Goal: Information Seeking & Learning: Find specific fact

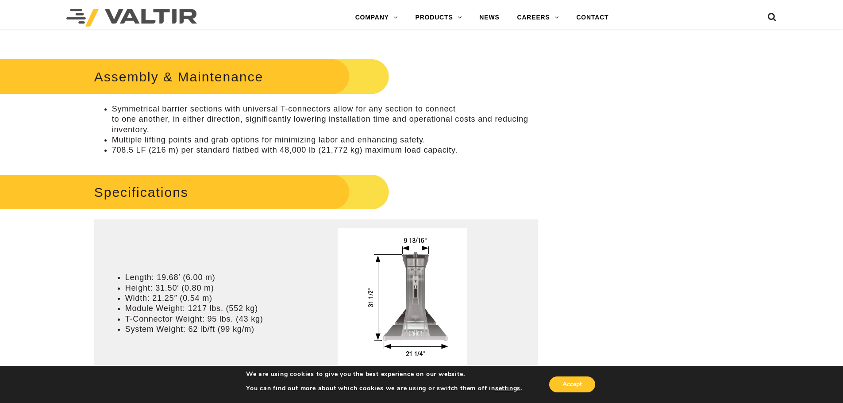
scroll to position [531, 0]
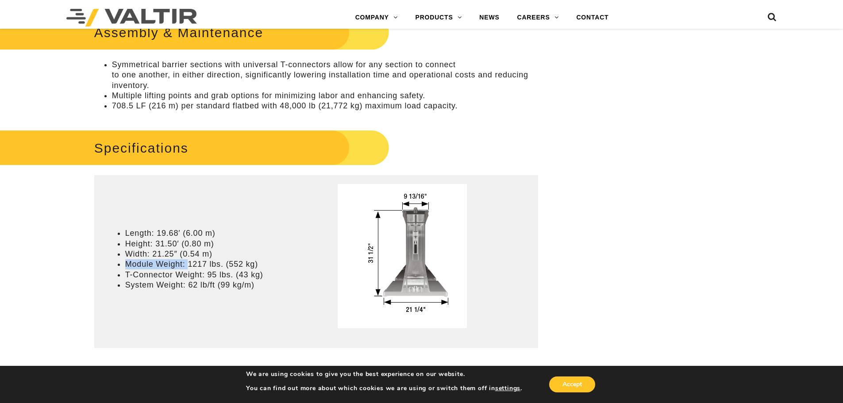
drag, startPoint x: 189, startPoint y: 265, endPoint x: 219, endPoint y: 257, distance: 31.2
click at [219, 257] on ul "Length: 19.68′ (6.00 m) Height: 31.50′ (0.80 m) Width: 21.25″ (0.54 m) Module W…" at bounding box center [210, 259] width 204 height 62
click at [221, 262] on li "Module Weight: 1217 lbs. (552 kg)" at bounding box center [218, 264] width 186 height 10
drag, startPoint x: 222, startPoint y: 265, endPoint x: 185, endPoint y: 263, distance: 37.3
click at [185, 263] on li "Module Weight: 1217 lbs. (552 kg)" at bounding box center [218, 264] width 186 height 10
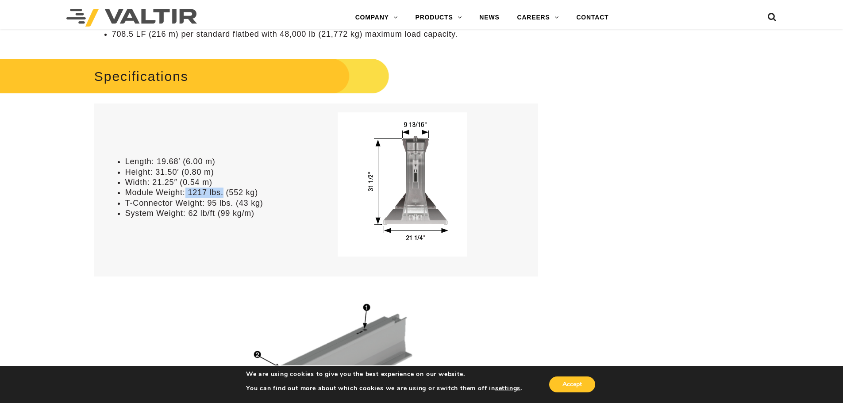
scroll to position [442, 0]
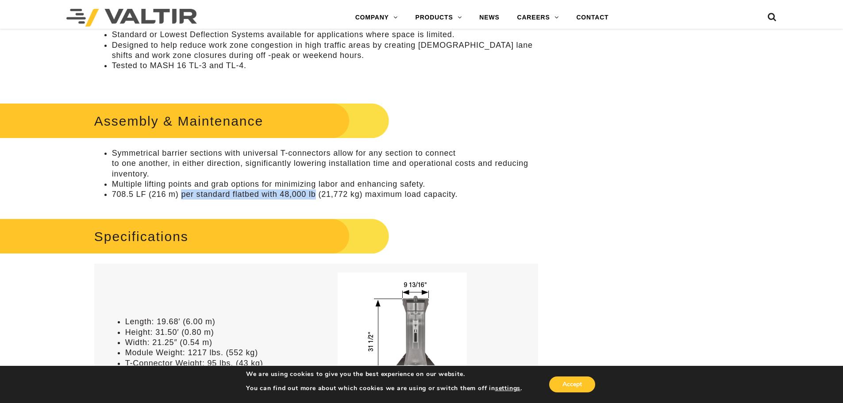
drag, startPoint x: 181, startPoint y: 196, endPoint x: 317, endPoint y: 193, distance: 135.9
click at [317, 193] on li "708.5 LF (216 m) per standard flatbed with 48,000 lb (21,772 kg) maximum load c…" at bounding box center [325, 194] width 426 height 10
click at [297, 197] on li "708.5 LF (216 m) per standard flatbed with 48,000 lb (21,772 kg) maximum load c…" at bounding box center [325, 194] width 426 height 10
drag, startPoint x: 270, startPoint y: 198, endPoint x: 331, endPoint y: 193, distance: 60.8
click at [331, 193] on li "708.5 LF (216 m) per standard flatbed with 48,000 lb (21,772 kg) maximum load c…" at bounding box center [325, 194] width 426 height 10
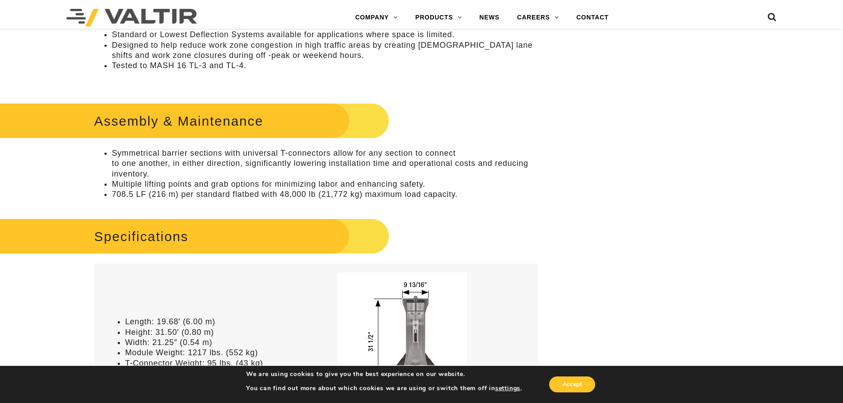
drag, startPoint x: 115, startPoint y: 193, endPoint x: 390, endPoint y: 197, distance: 274.3
click at [390, 197] on ul "Symmetrical barrier sections with universal T-connectors allow for any section …" at bounding box center [316, 174] width 444 height 52
